Goal: Find contact information: Find contact information

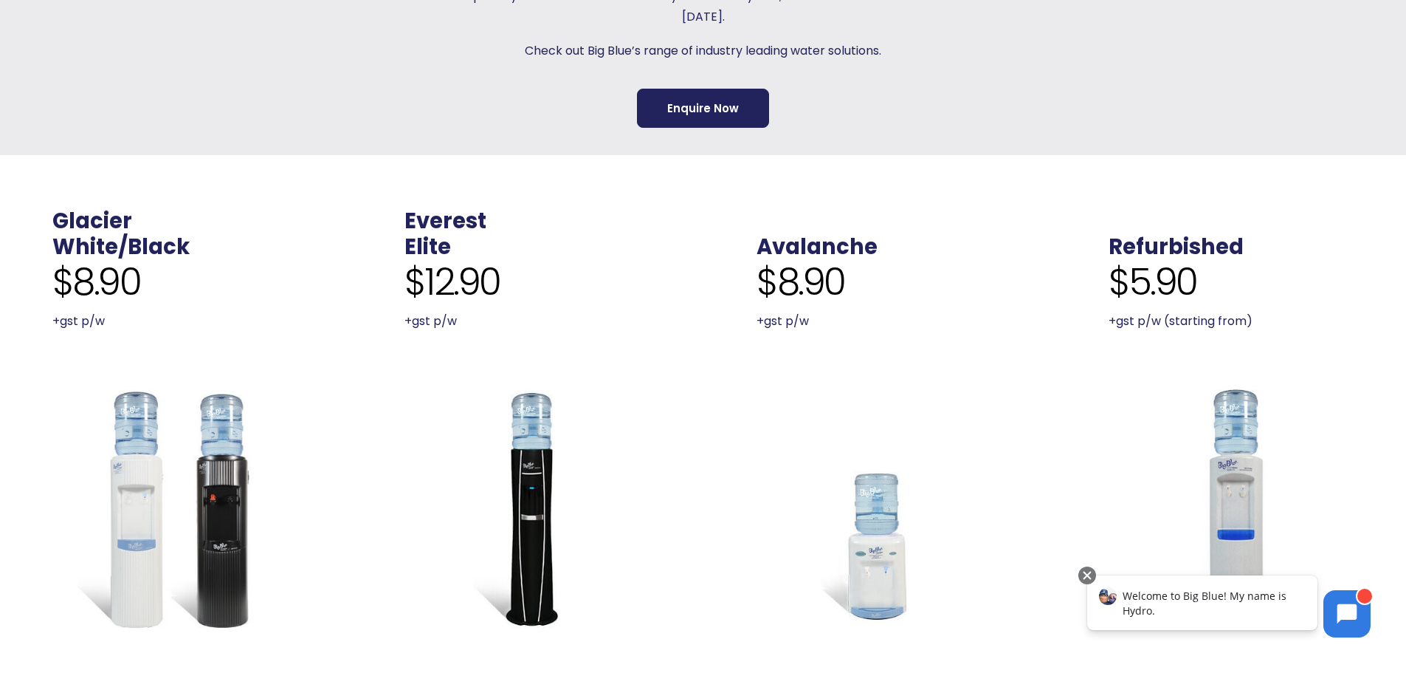
scroll to position [591, 0]
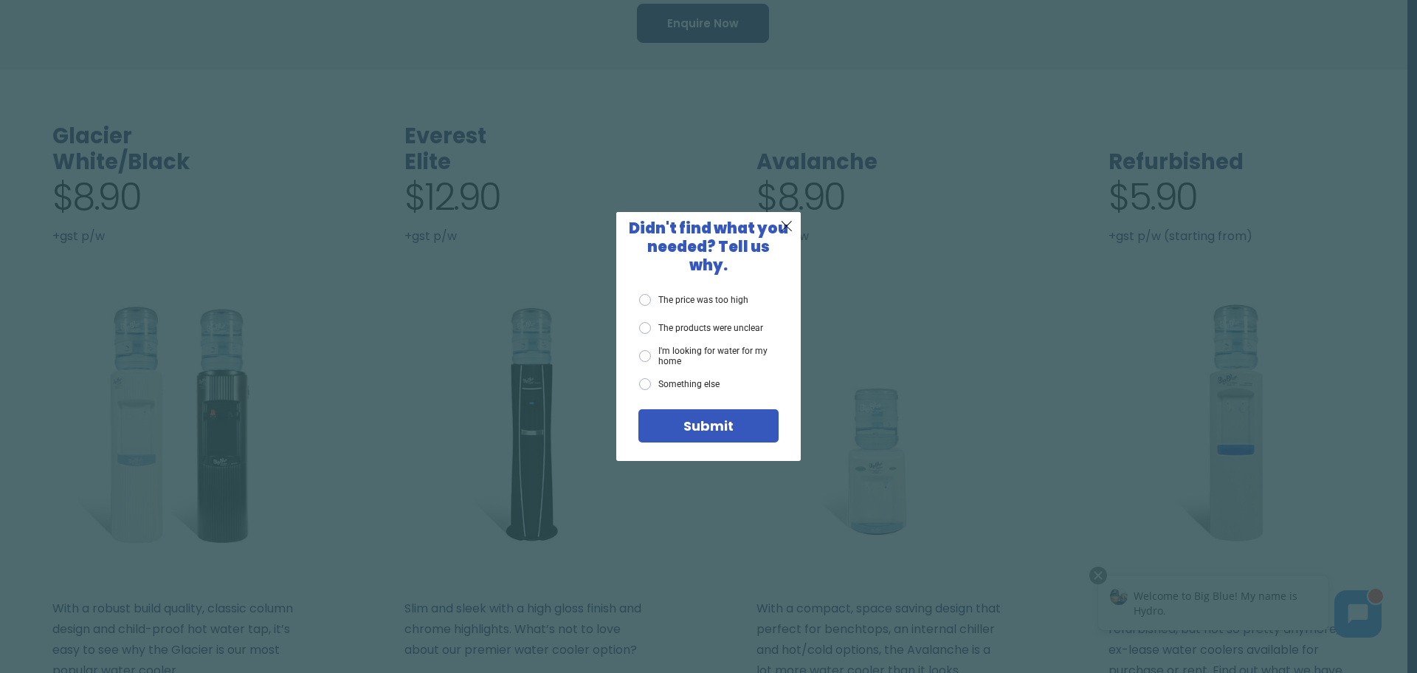
click at [1378, 79] on div "X Didn't find what you needed? Tell us why. The price was too high The products…" at bounding box center [708, 336] width 1417 height 673
click at [531, 323] on div "X Didn't find what you needed? Tell us why. The price was too high The products…" at bounding box center [708, 336] width 1417 height 673
click at [790, 234] on span "X" at bounding box center [786, 225] width 13 height 18
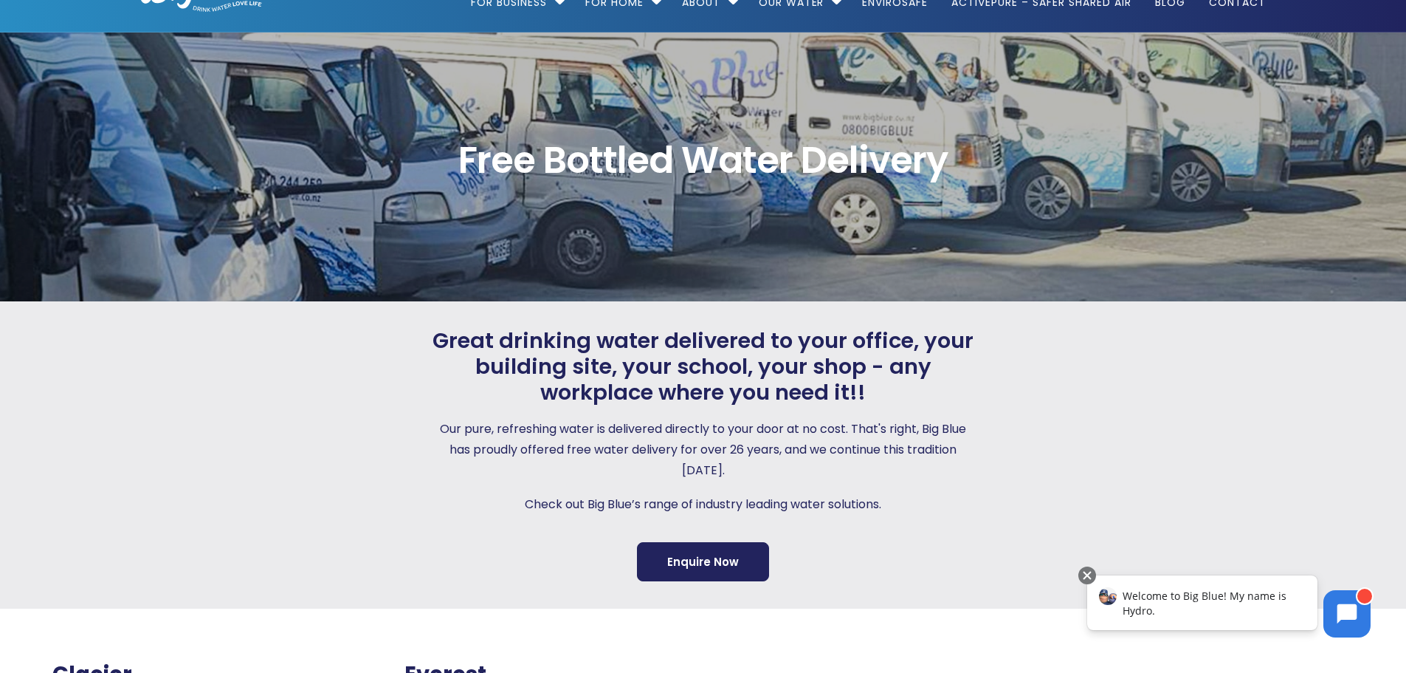
scroll to position [0, 0]
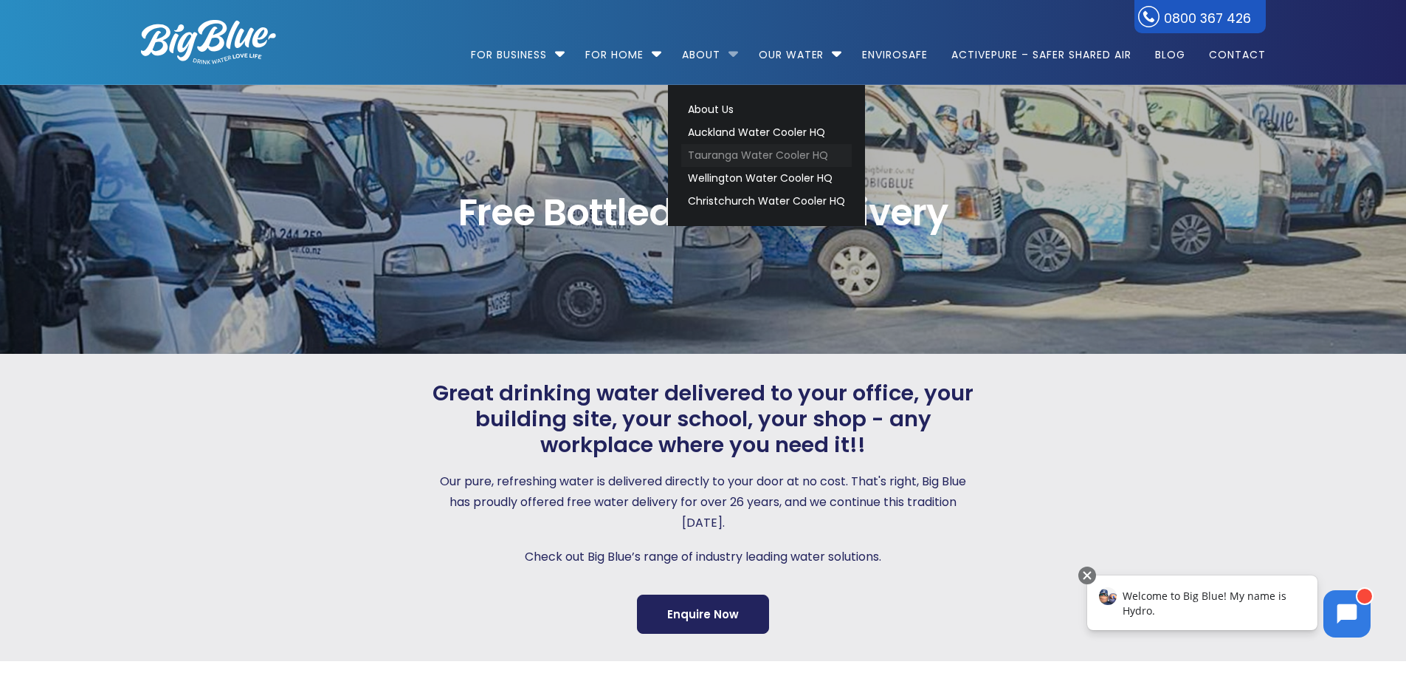
click at [712, 153] on link "Tauranga Water Cooler HQ" at bounding box center [766, 155] width 171 height 23
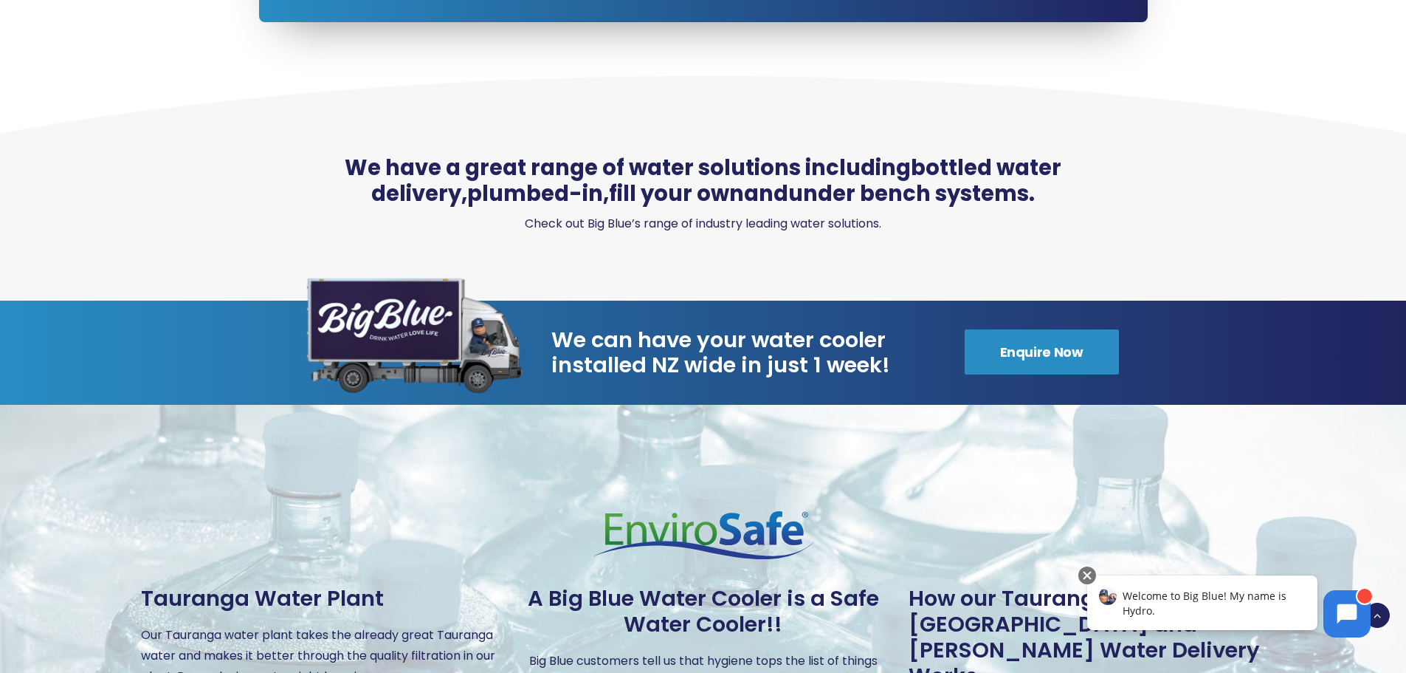
scroll to position [1772, 0]
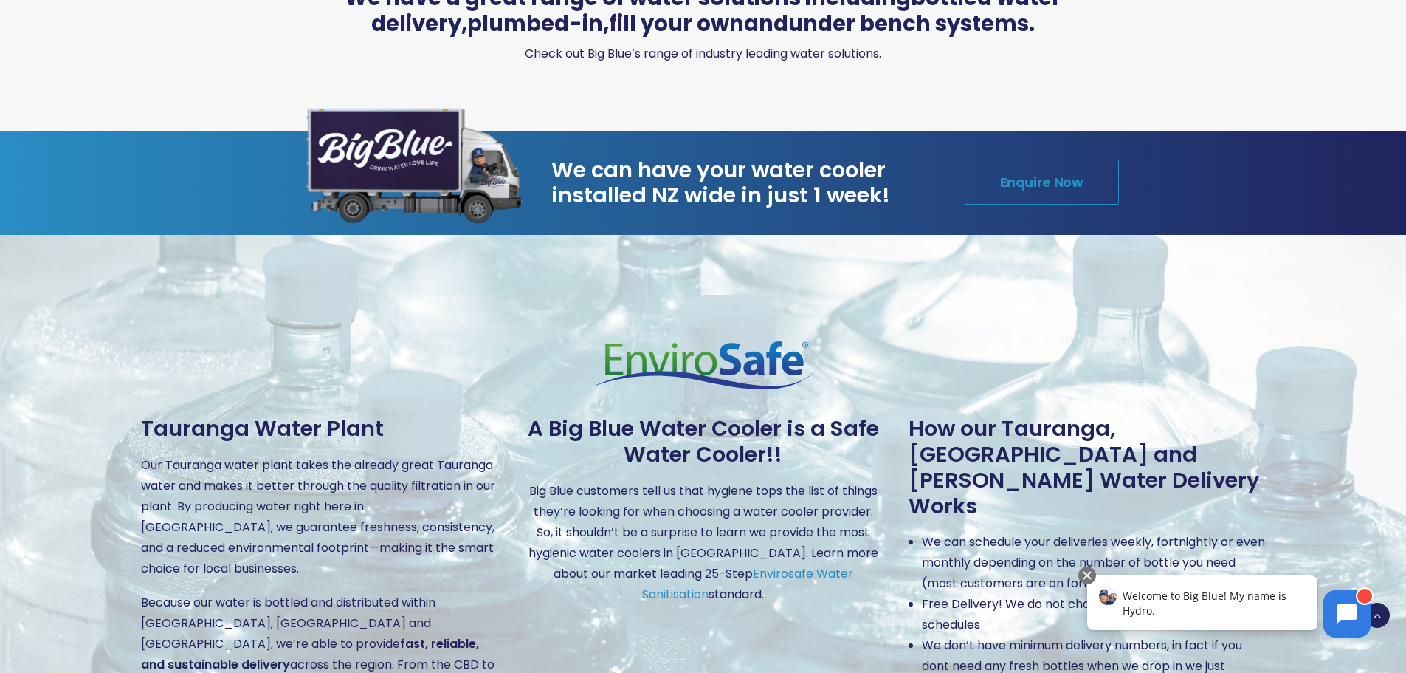
click at [1059, 179] on link "Enquire Now" at bounding box center [1042, 181] width 154 height 45
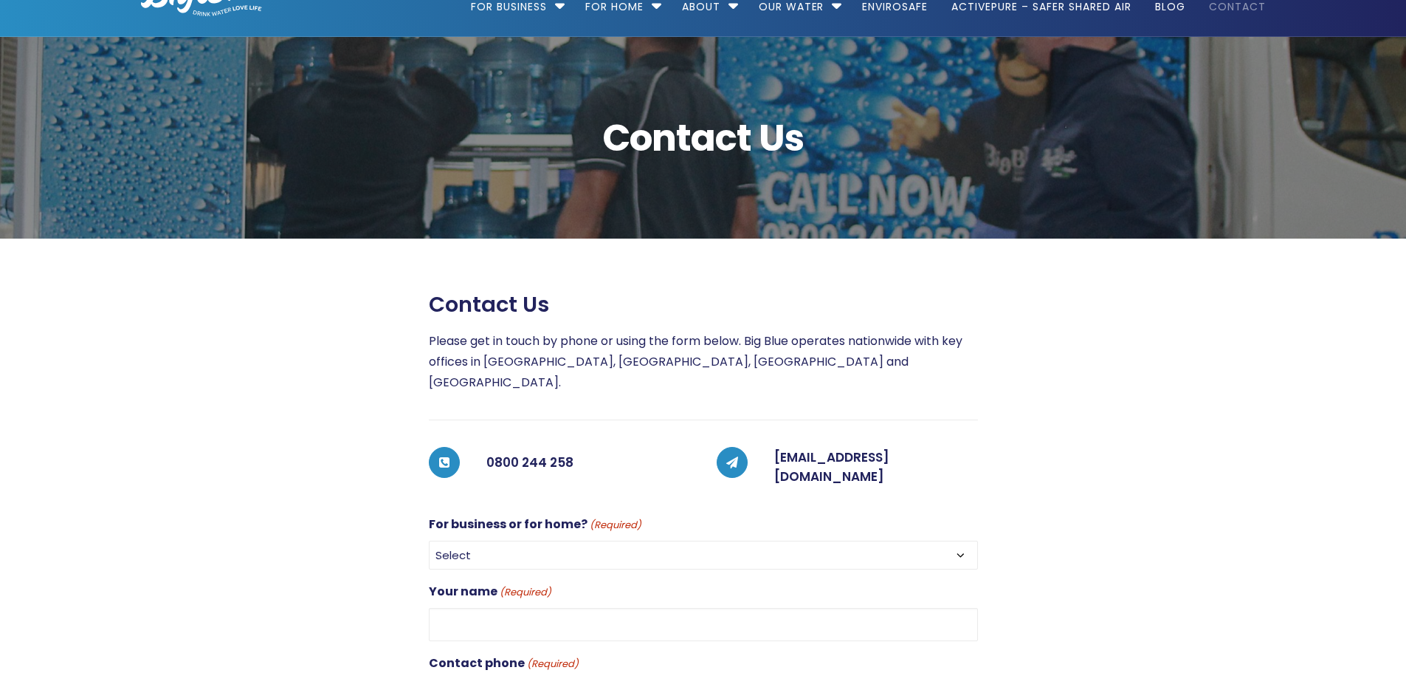
scroll to position [74, 0]
